Goal: Check status: Check status

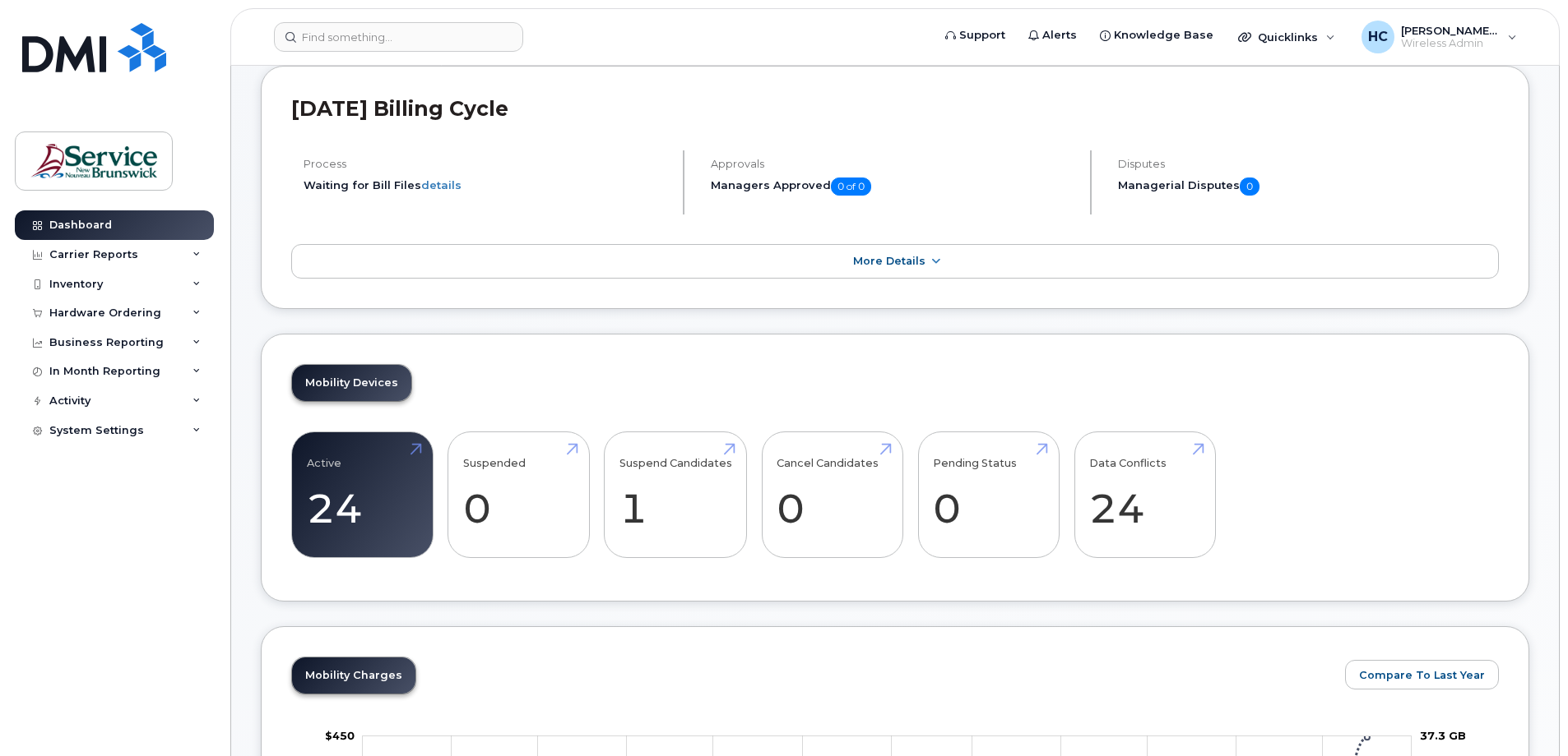
scroll to position [164, 0]
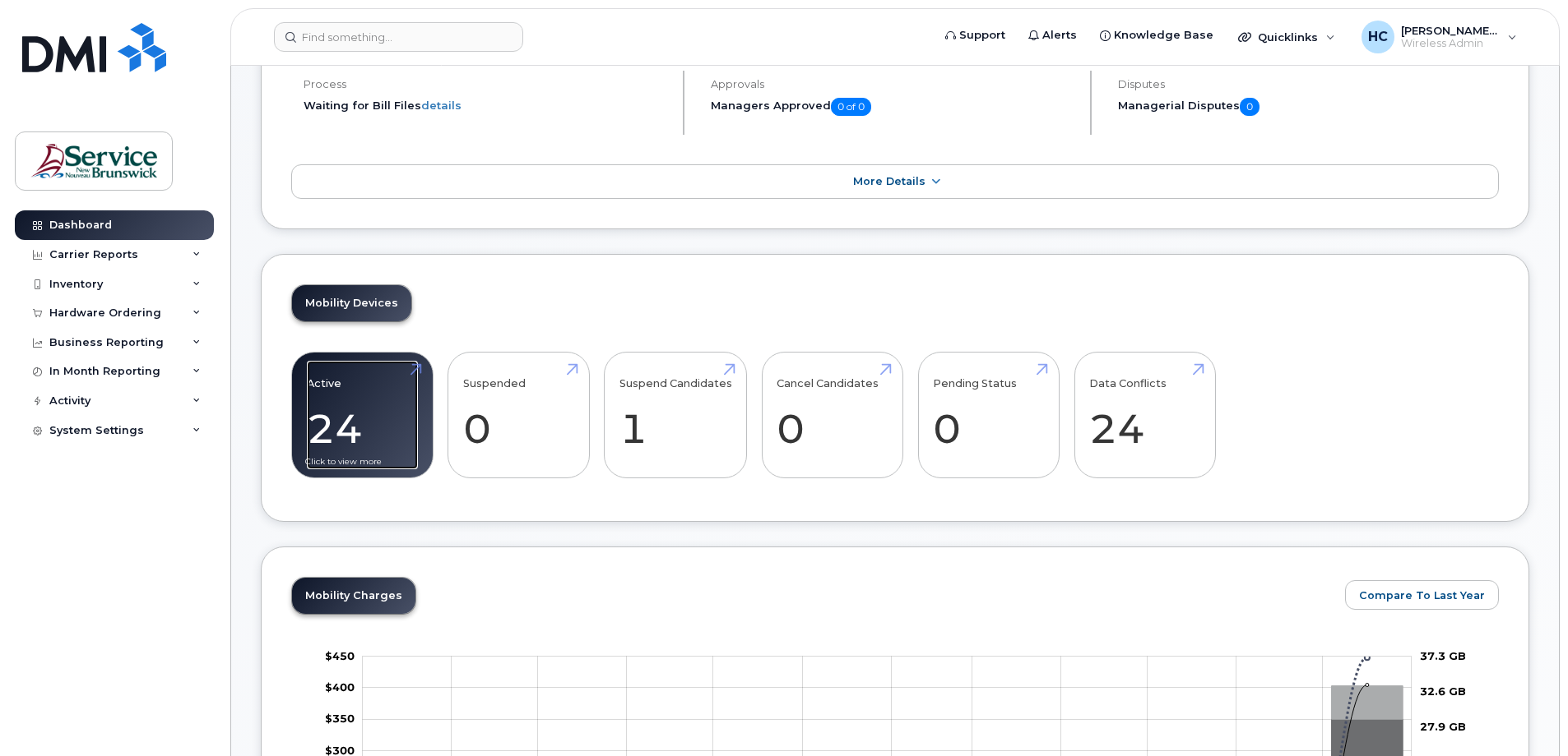
click at [349, 430] on link "Active 24" at bounding box center [362, 415] width 111 height 108
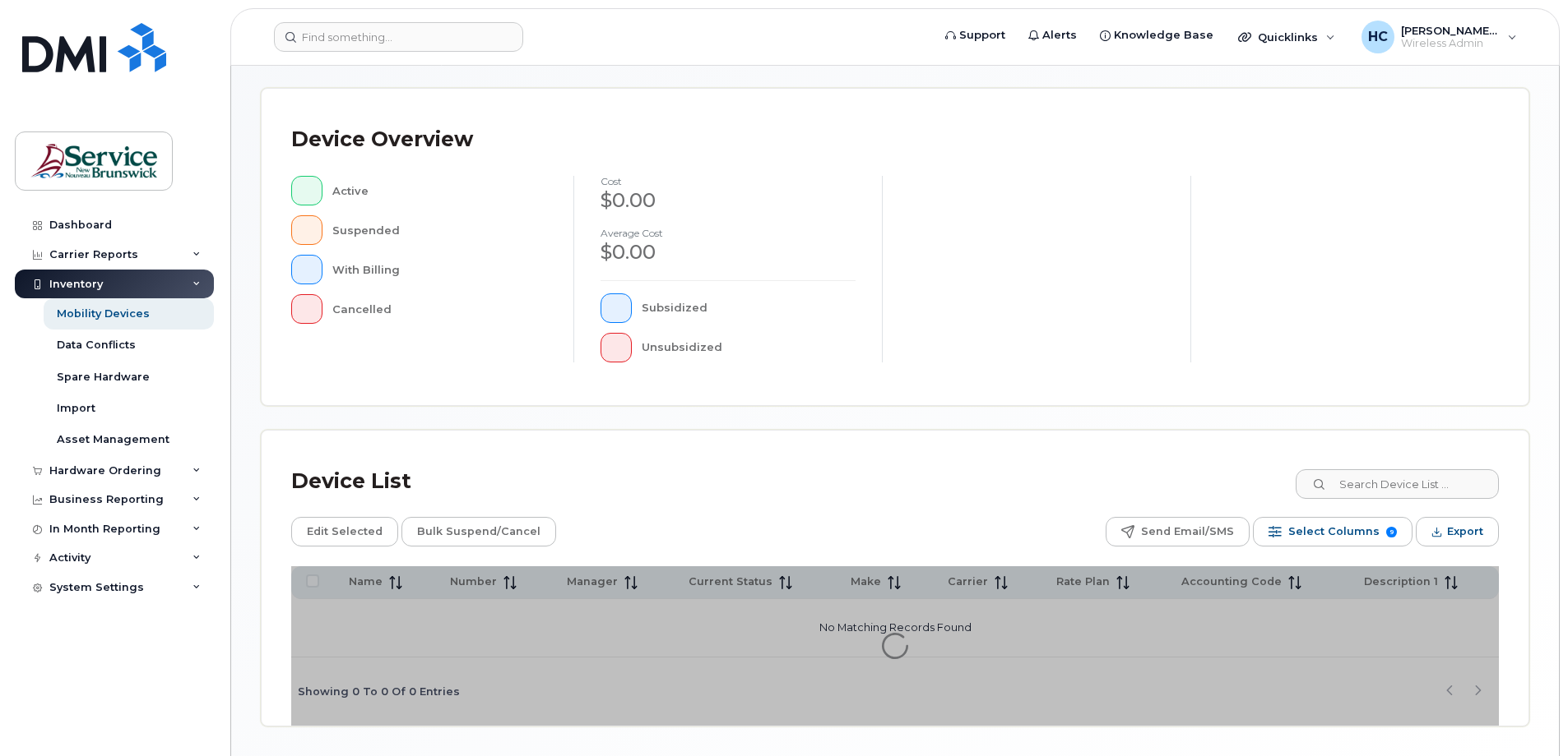
scroll to position [374, 0]
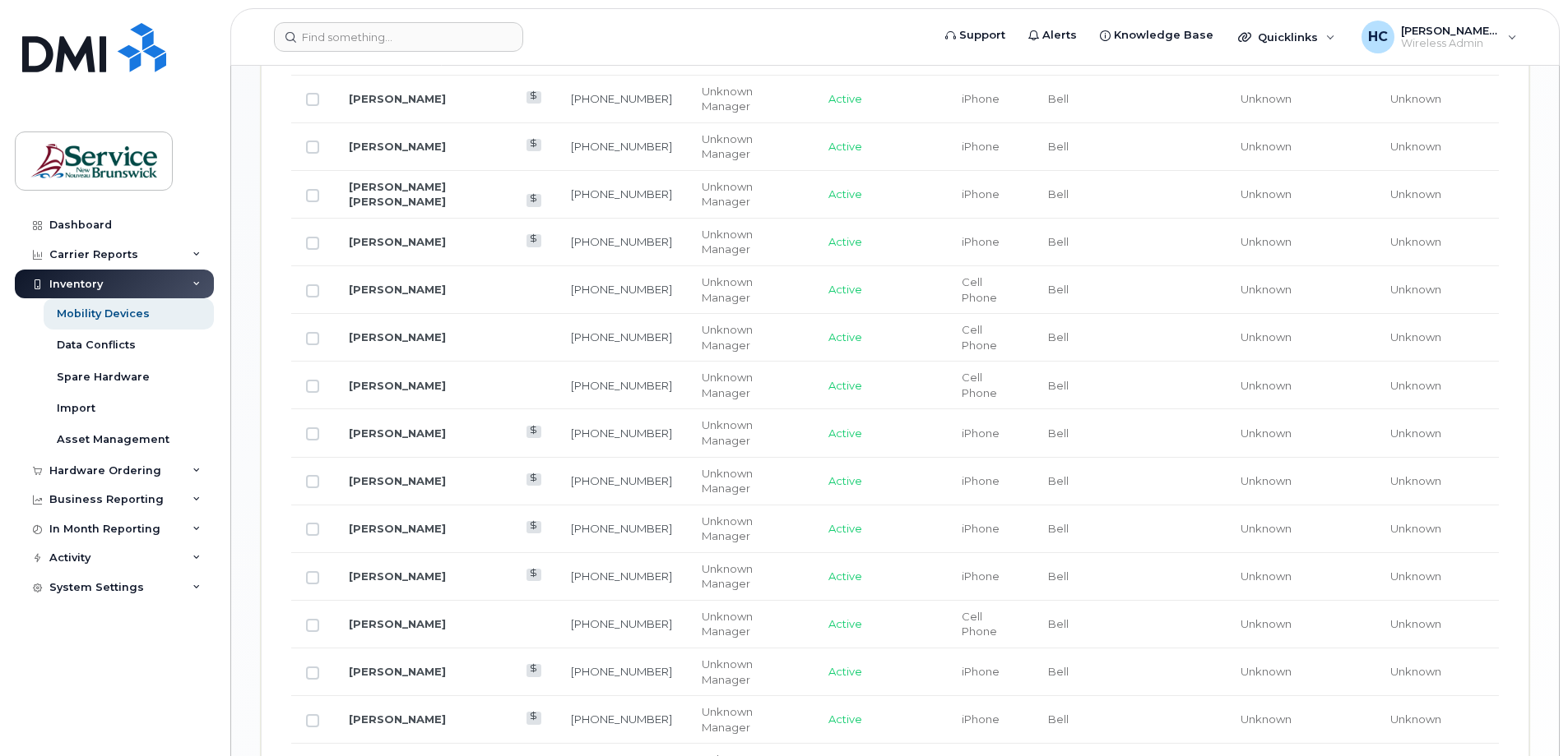
scroll to position [1114, 0]
click at [381, 474] on link "[PERSON_NAME]" at bounding box center [398, 480] width 97 height 13
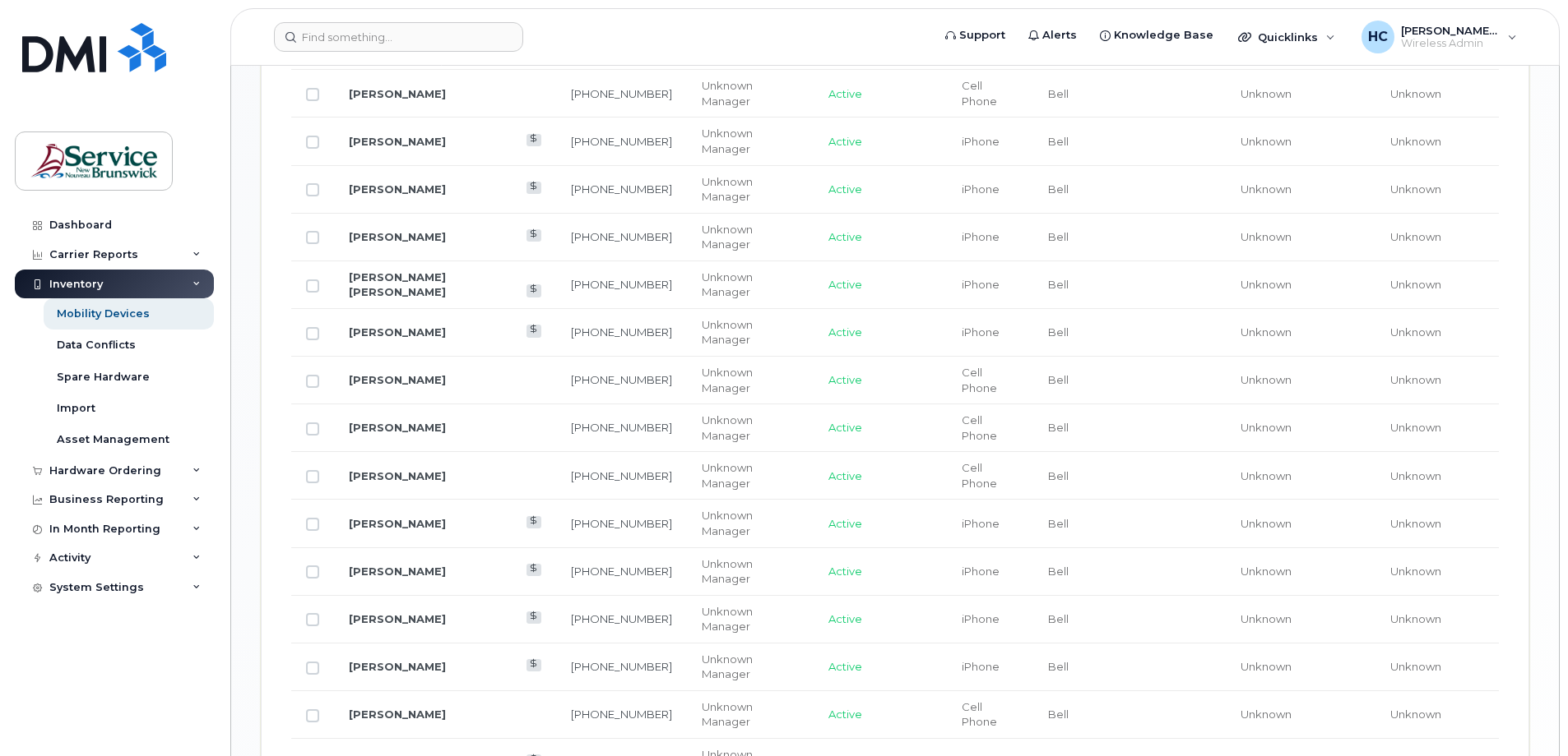
scroll to position [950, 0]
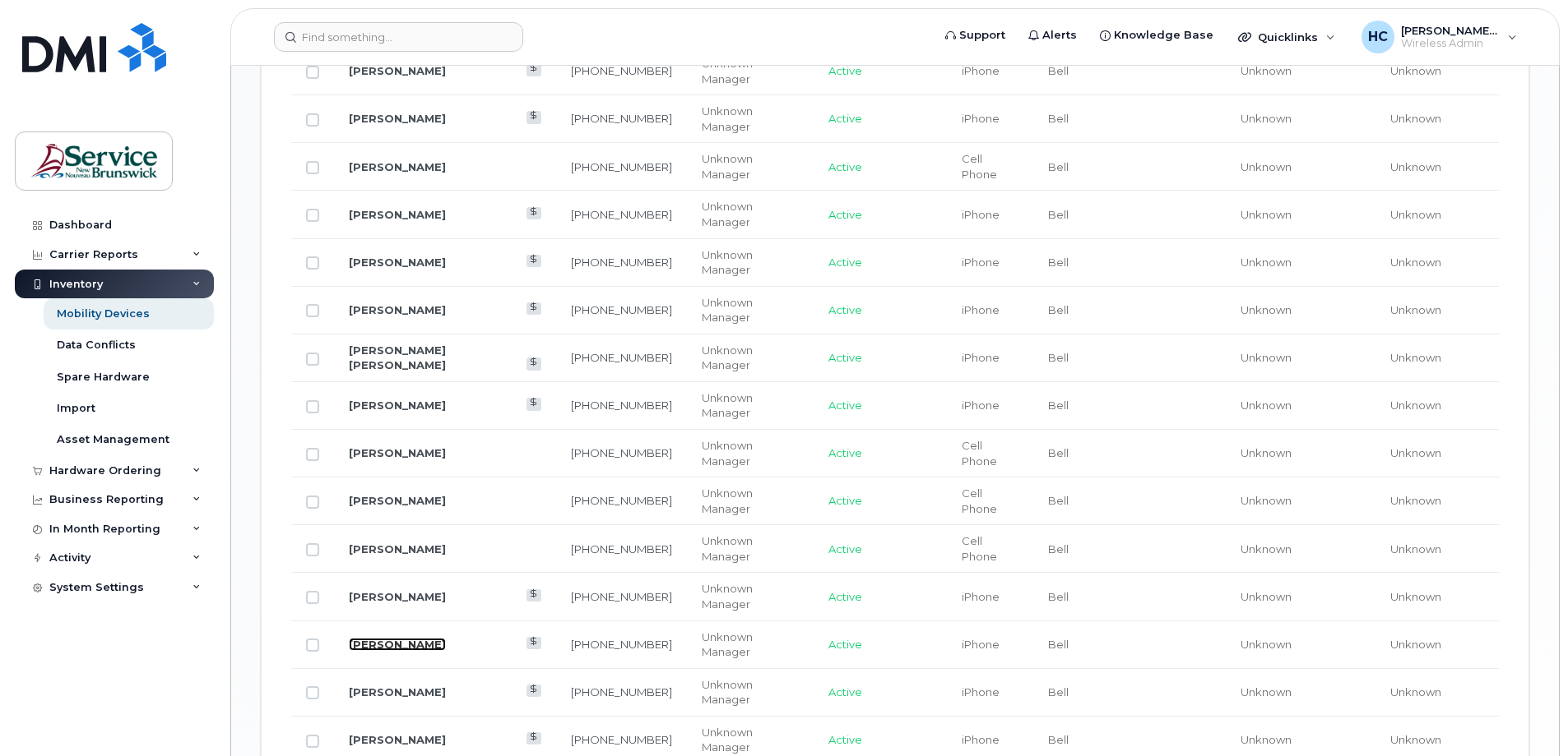
click at [395, 638] on link "[PERSON_NAME]" at bounding box center [398, 645] width 97 height 13
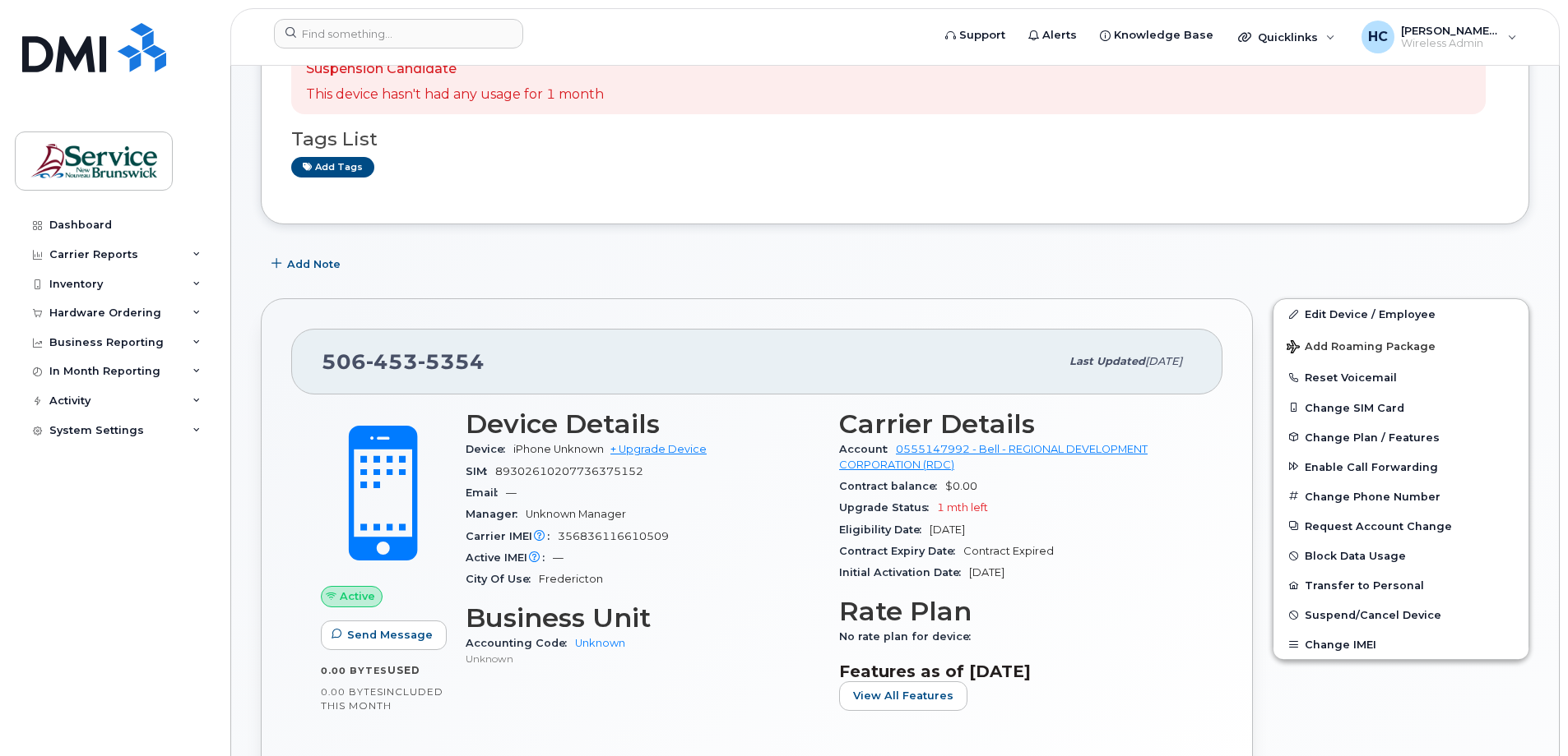
scroll to position [164, 0]
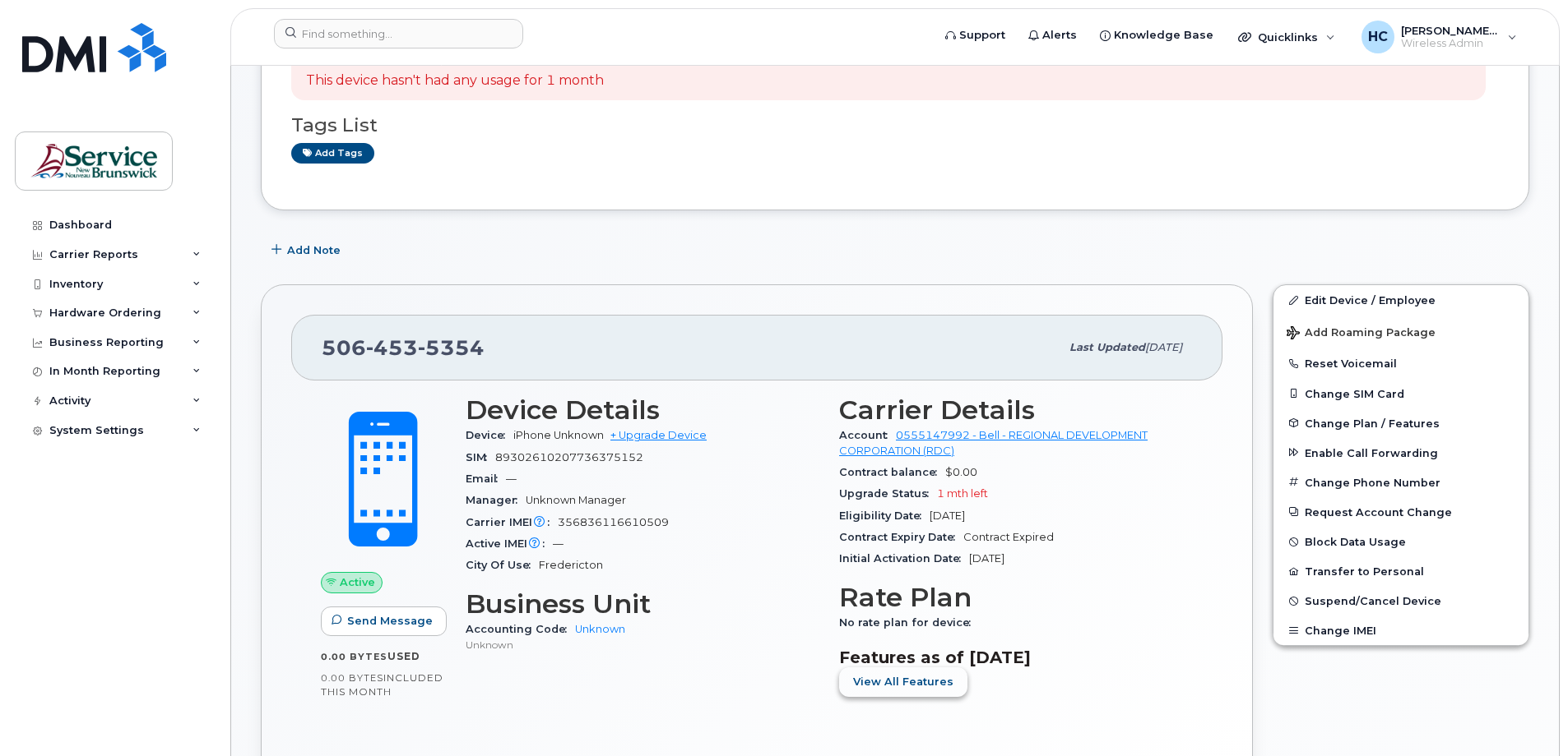
click at [905, 690] on span "View All Features" at bounding box center [903, 682] width 100 height 16
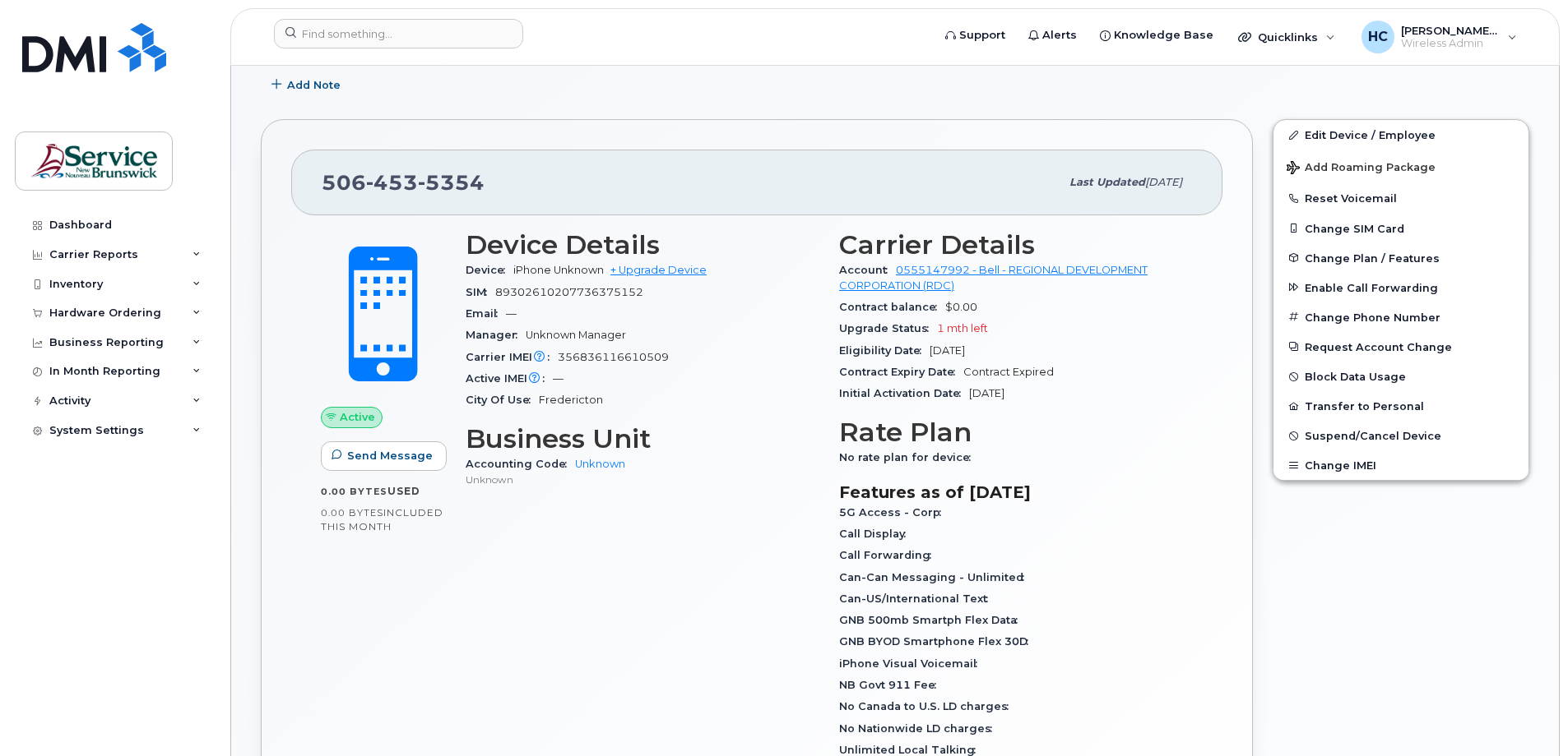
scroll to position [329, 0]
click at [80, 404] on div "Activity" at bounding box center [70, 401] width 41 height 13
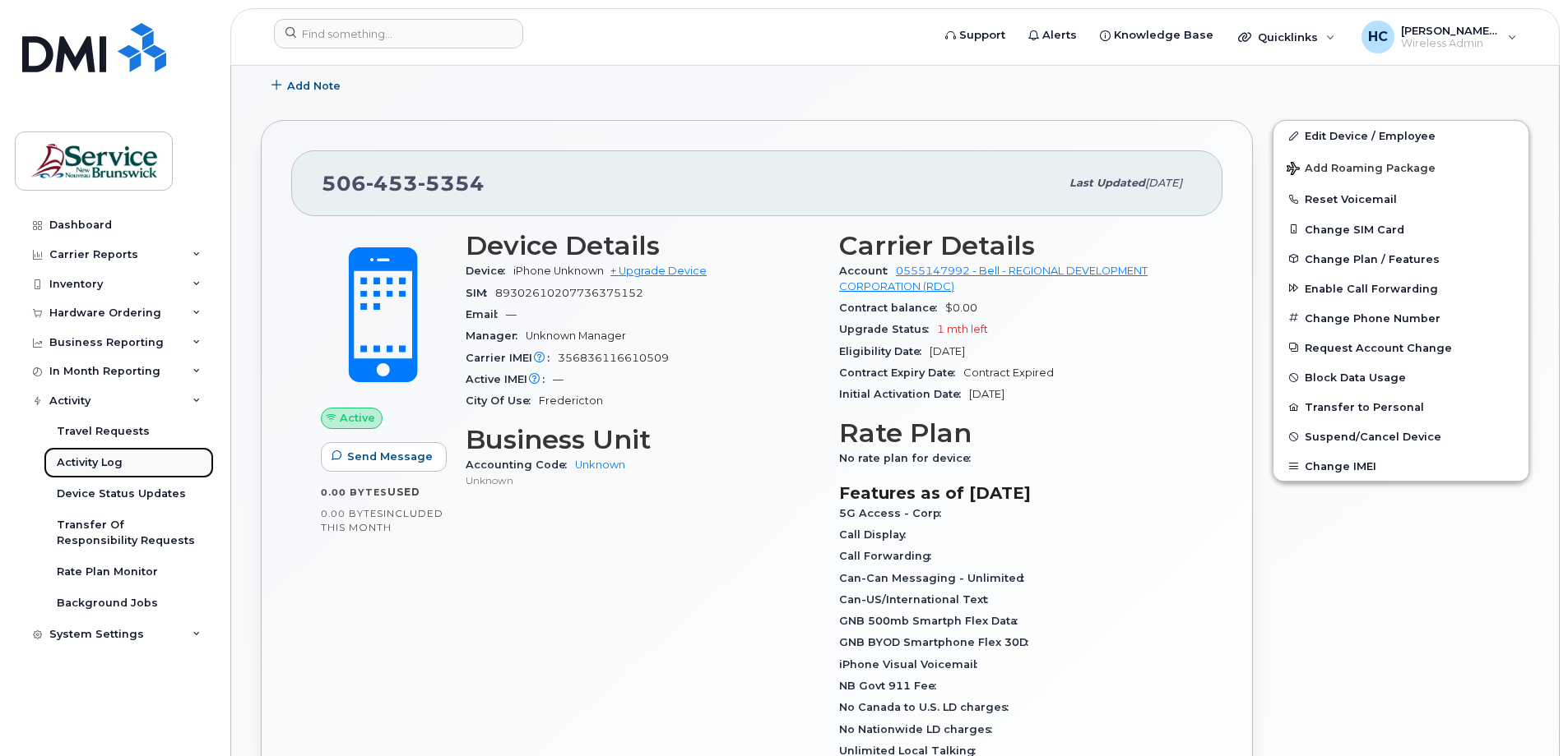
click at [94, 461] on div "Activity Log" at bounding box center [90, 463] width 66 height 15
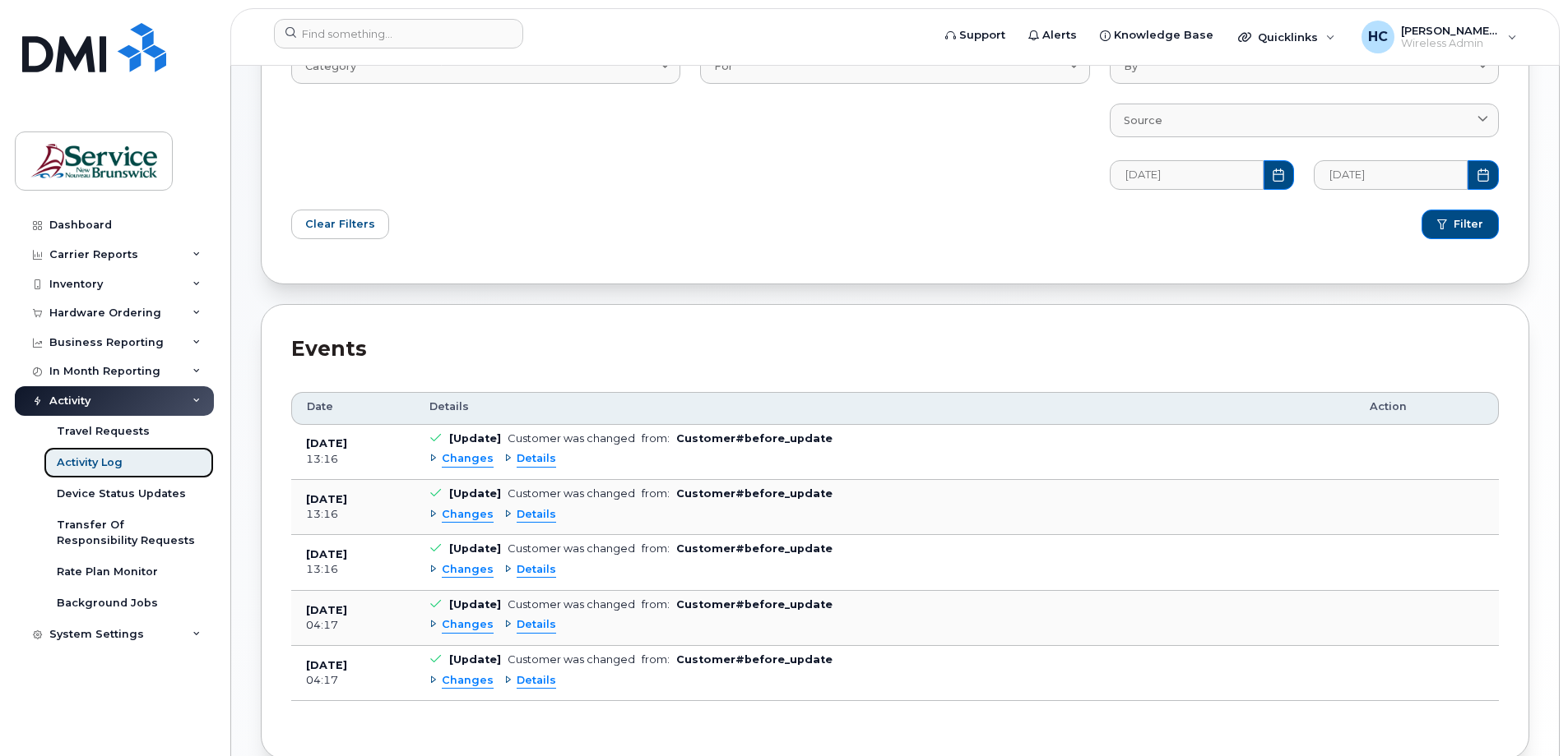
scroll to position [247, 0]
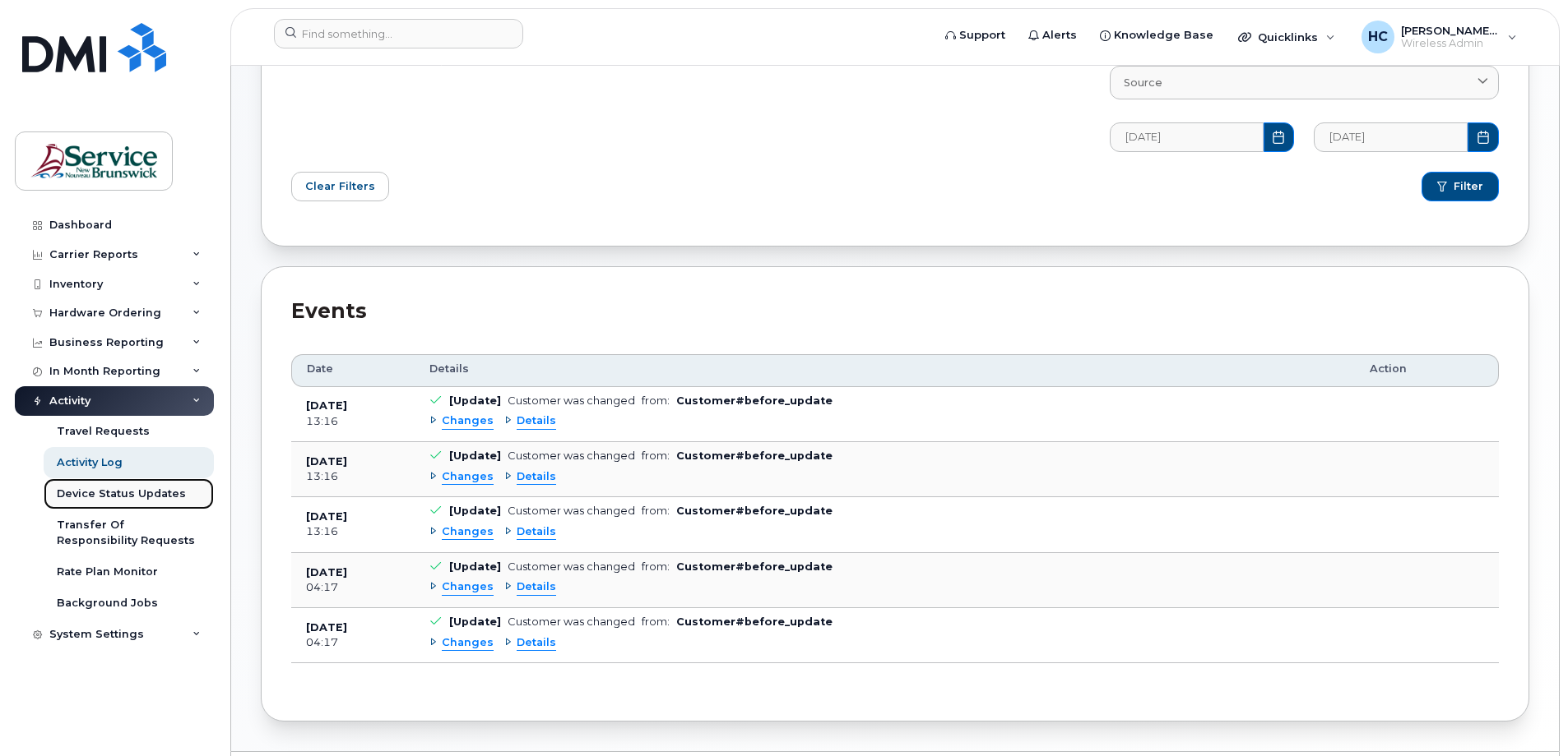
click at [156, 496] on div "Device Status Updates" at bounding box center [121, 494] width 130 height 15
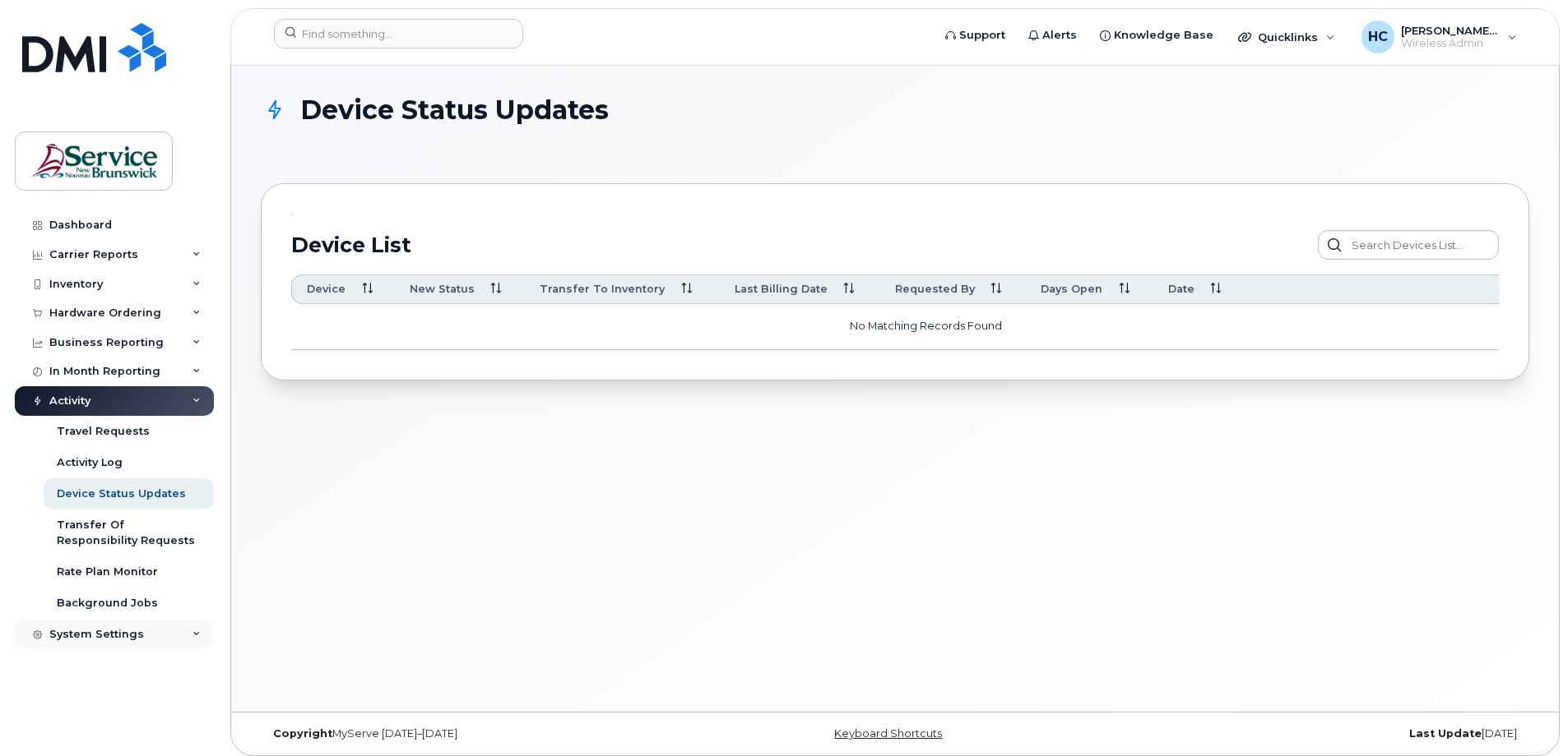
click at [119, 638] on div "System Settings" at bounding box center [97, 635] width 95 height 13
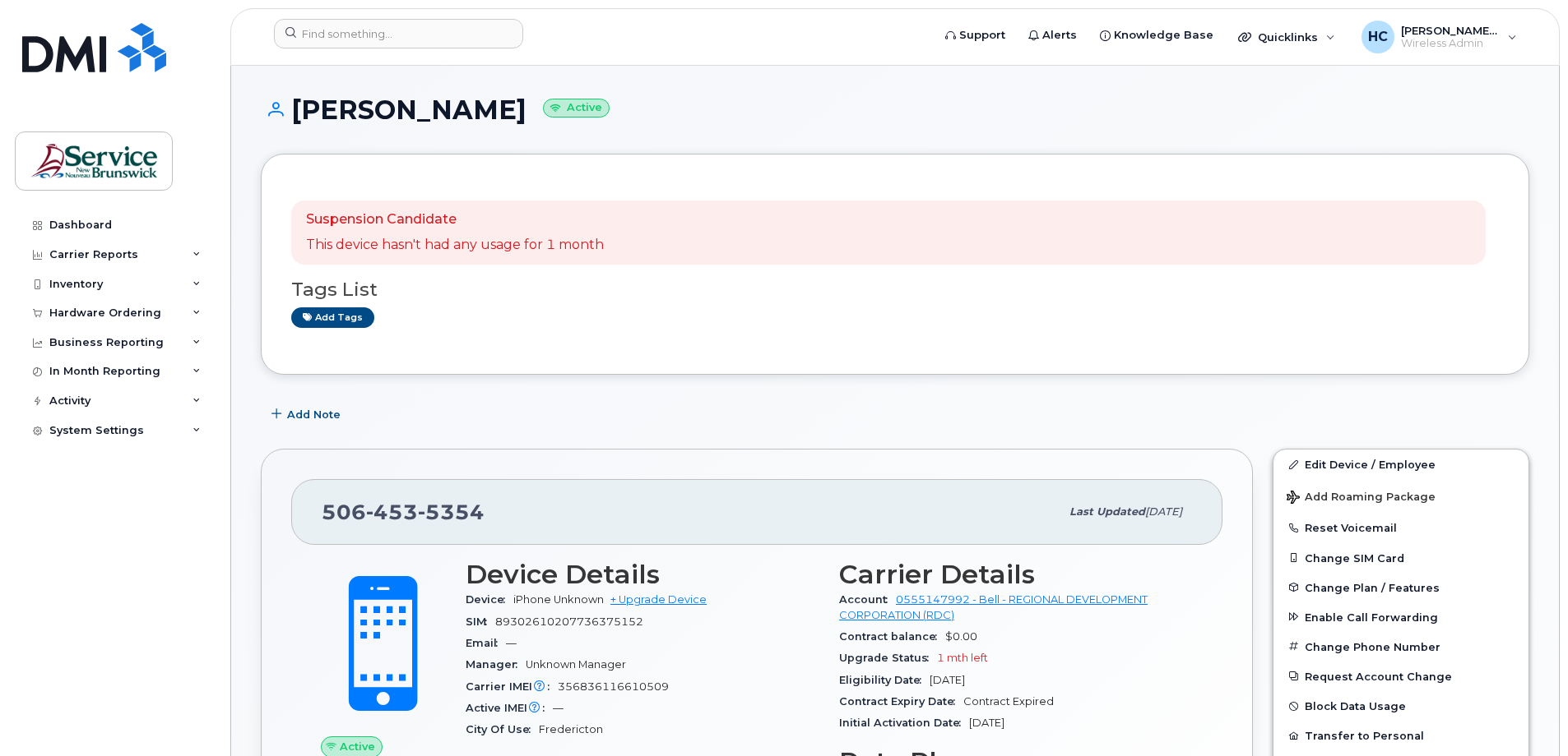
scroll to position [164, 0]
